Goal: Task Accomplishment & Management: Manage account settings

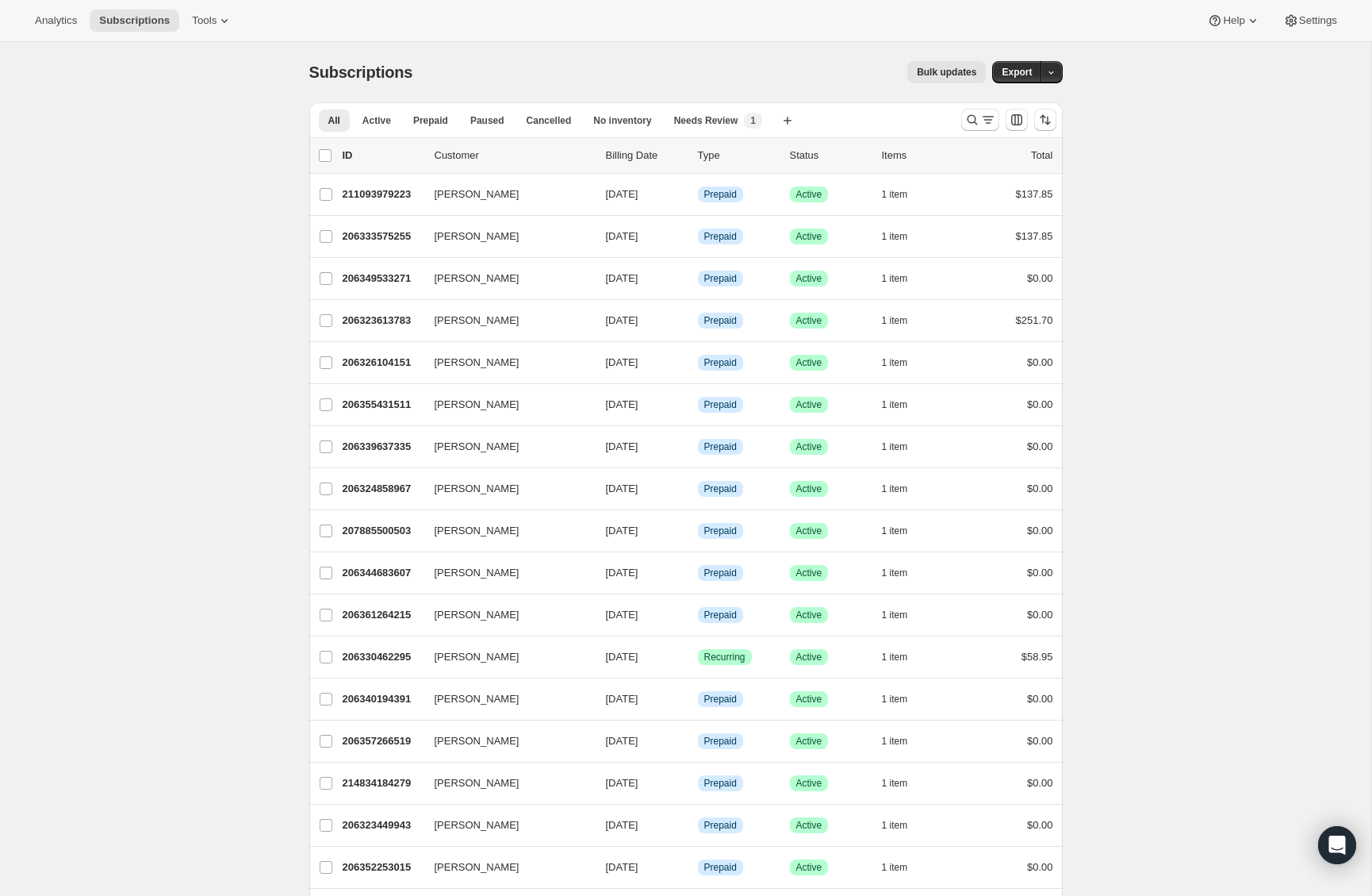
click at [959, 119] on div at bounding box center [1008, 120] width 108 height 32
click at [965, 119] on icon "Search and filter results" at bounding box center [972, 119] width 16 height 16
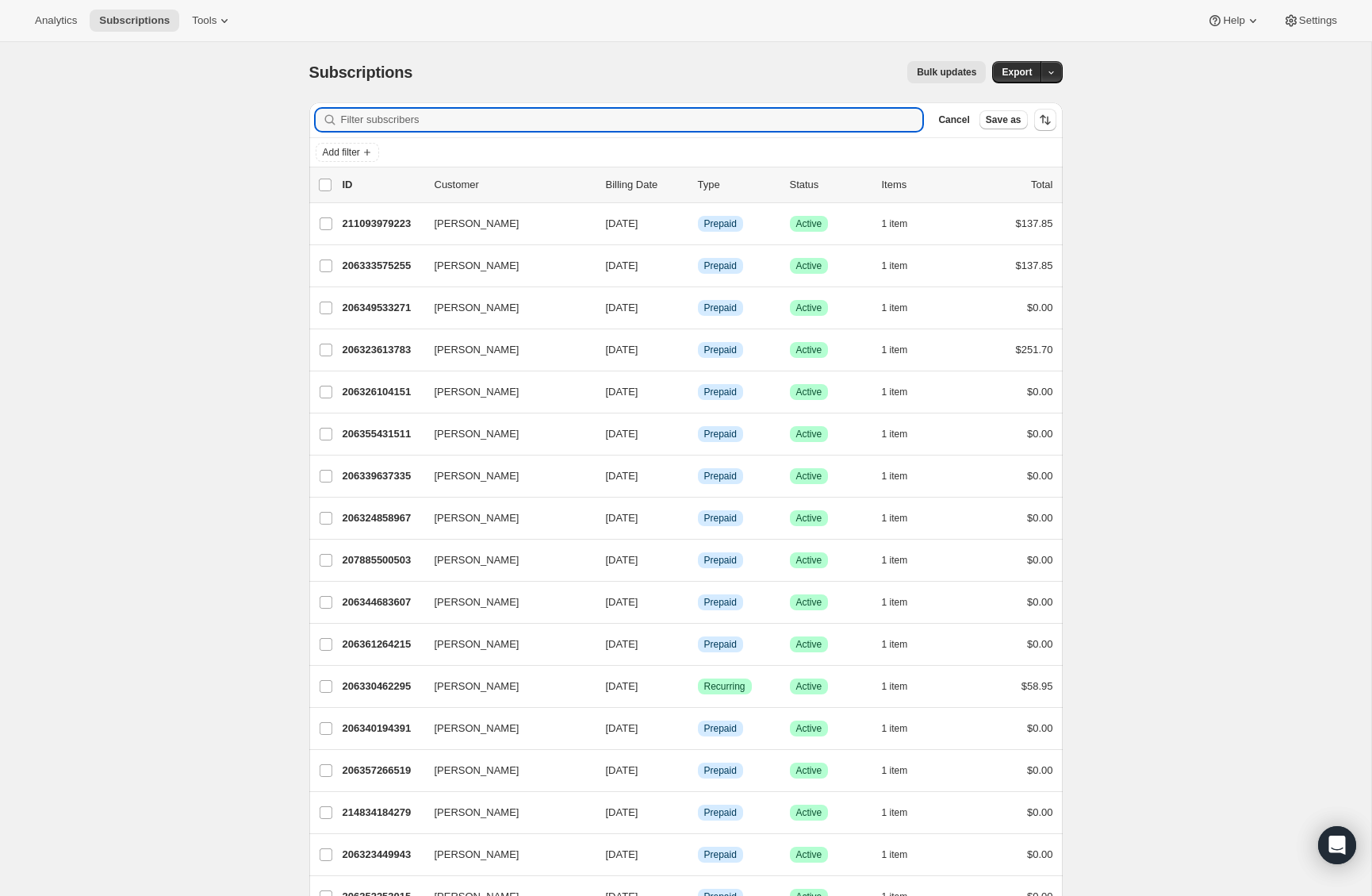
paste input "[EMAIL_ADDRESS][DOMAIN_NAME]"
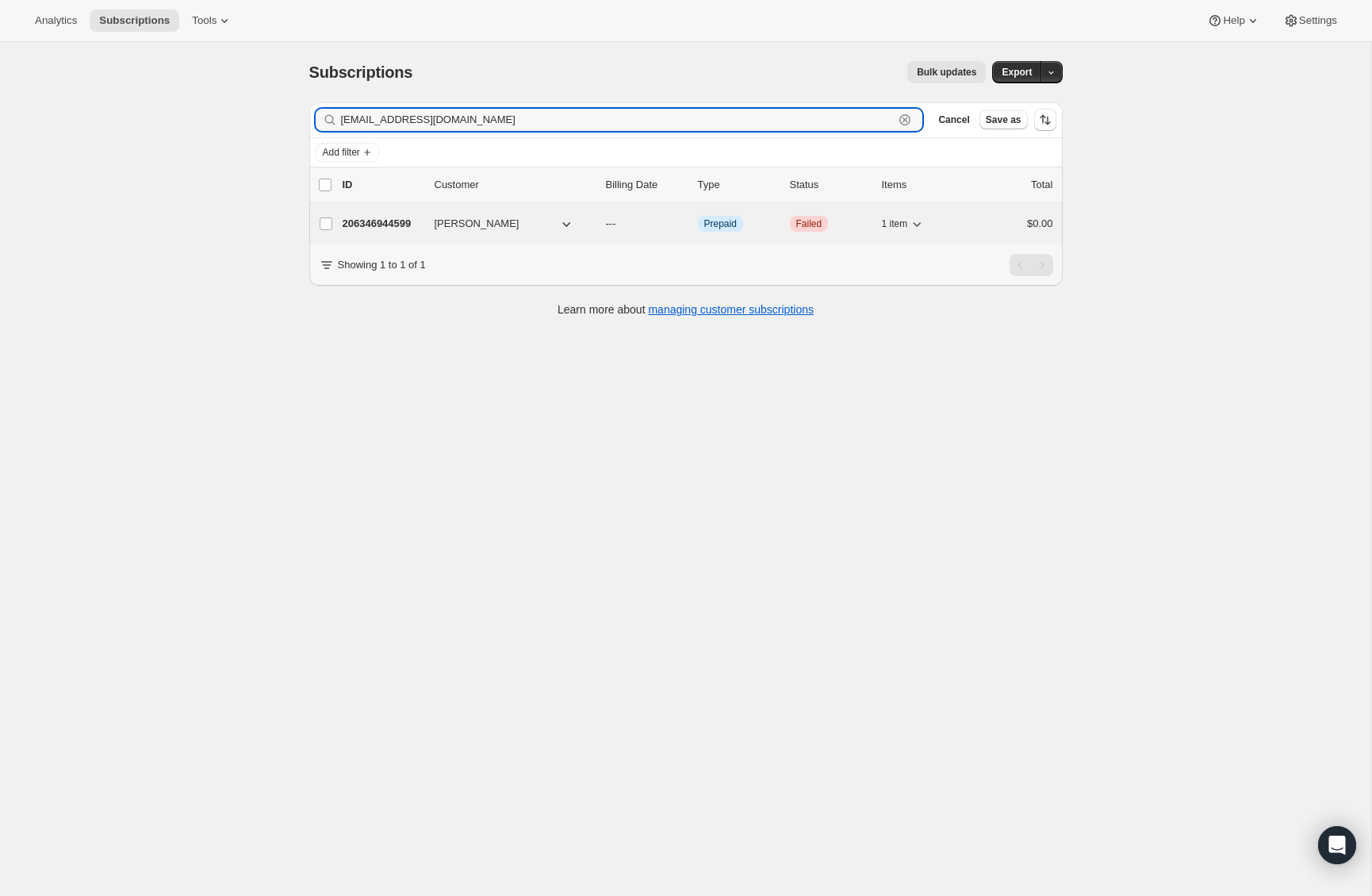
type input "[EMAIL_ADDRESS][DOMAIN_NAME]"
click at [395, 221] on p "206346944599" at bounding box center [382, 224] width 79 height 16
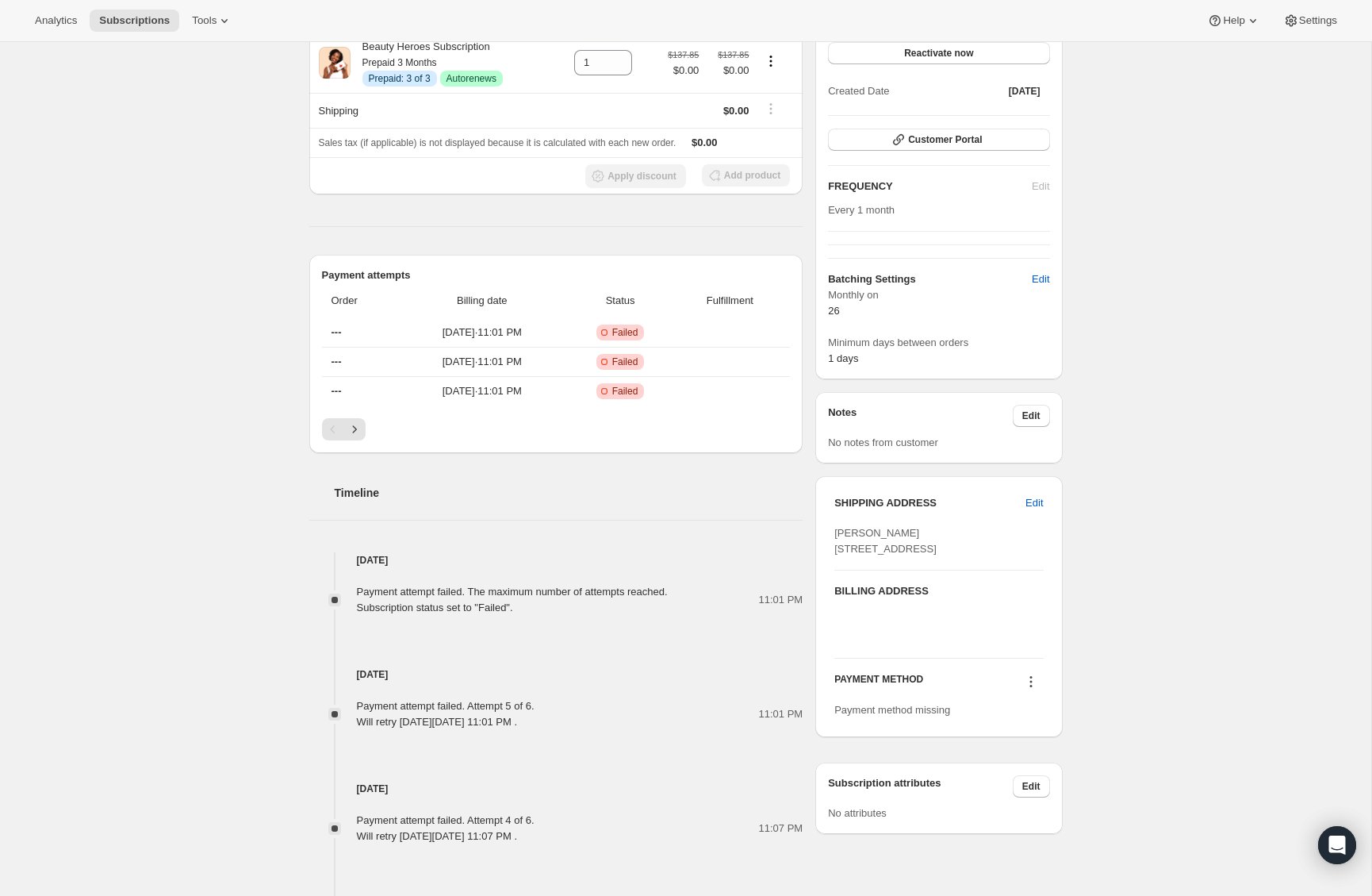
scroll to position [184, 0]
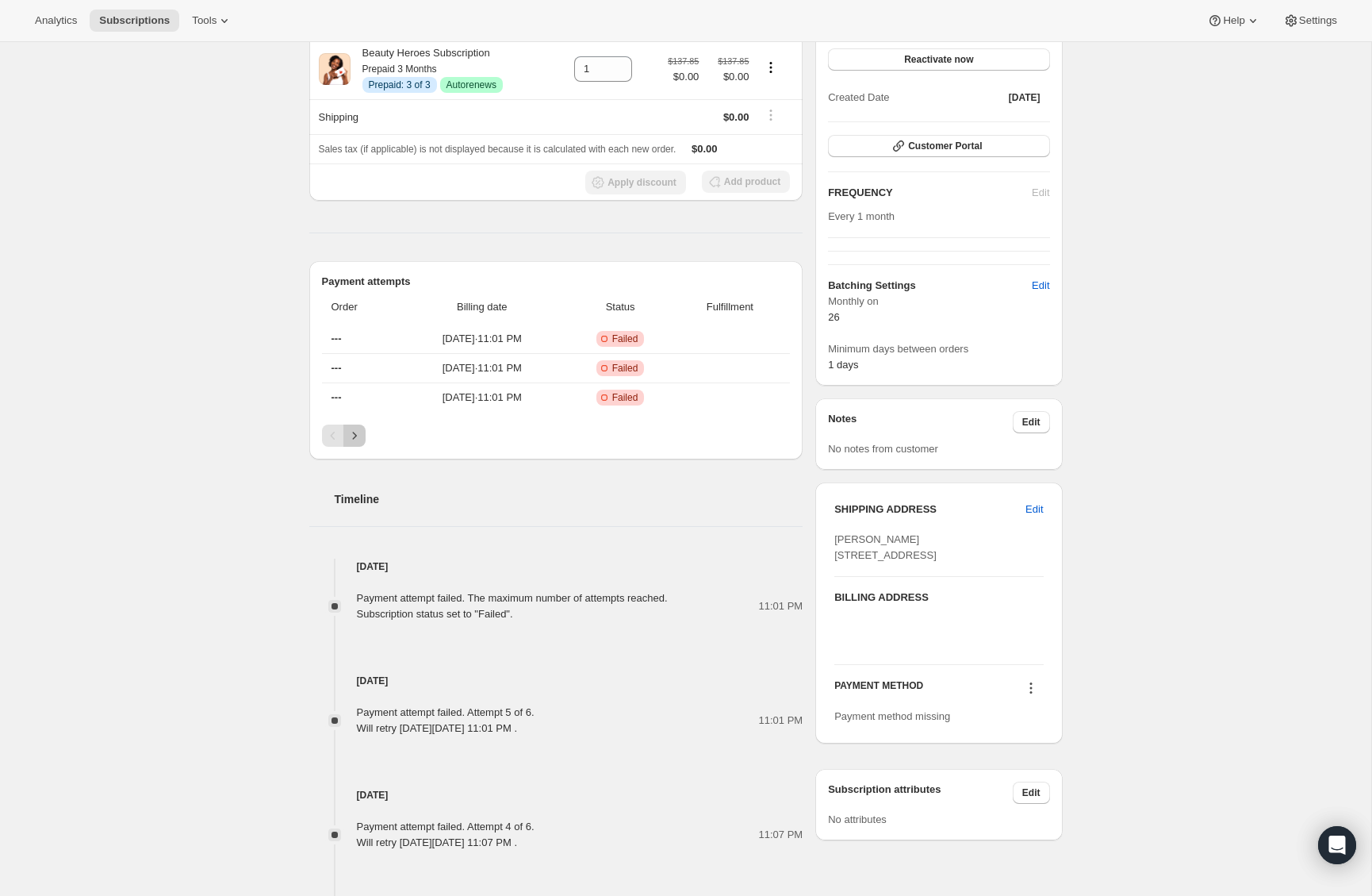
click at [345, 435] on button "Next" at bounding box center [355, 436] width 23 height 23
click at [351, 434] on icon "Next" at bounding box center [354, 435] width 16 height 16
click at [351, 434] on div "Pagination" at bounding box center [355, 436] width 23 height 23
click at [344, 437] on div "Pagination" at bounding box center [355, 436] width 23 height 23
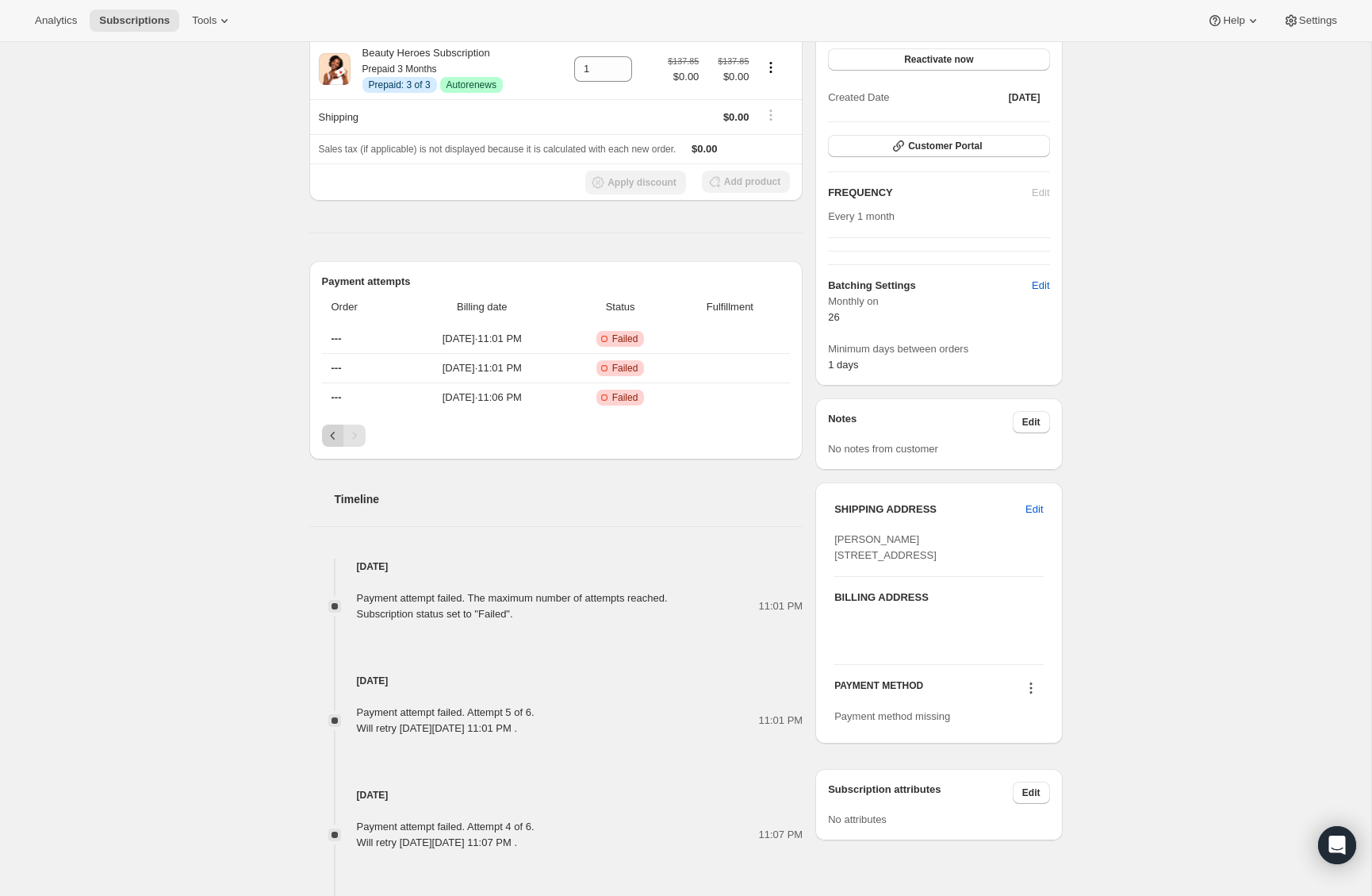
click at [333, 436] on icon "Previous" at bounding box center [333, 435] width 16 height 16
click at [337, 436] on div "Pagination" at bounding box center [334, 436] width 23 height 23
click at [358, 435] on icon "Next" at bounding box center [354, 435] width 16 height 16
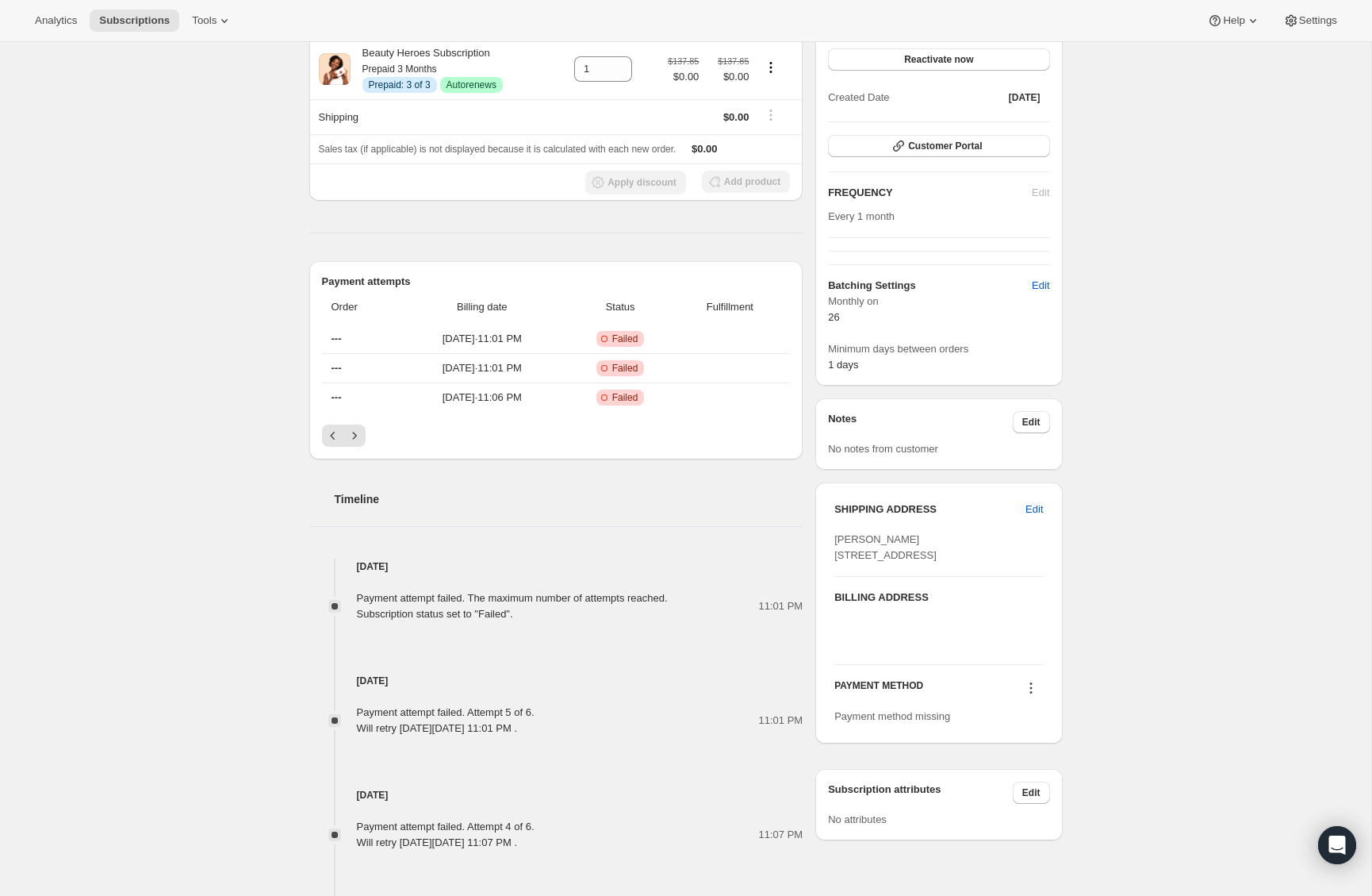
scroll to position [0, 0]
